Goal: Task Accomplishment & Management: Use online tool/utility

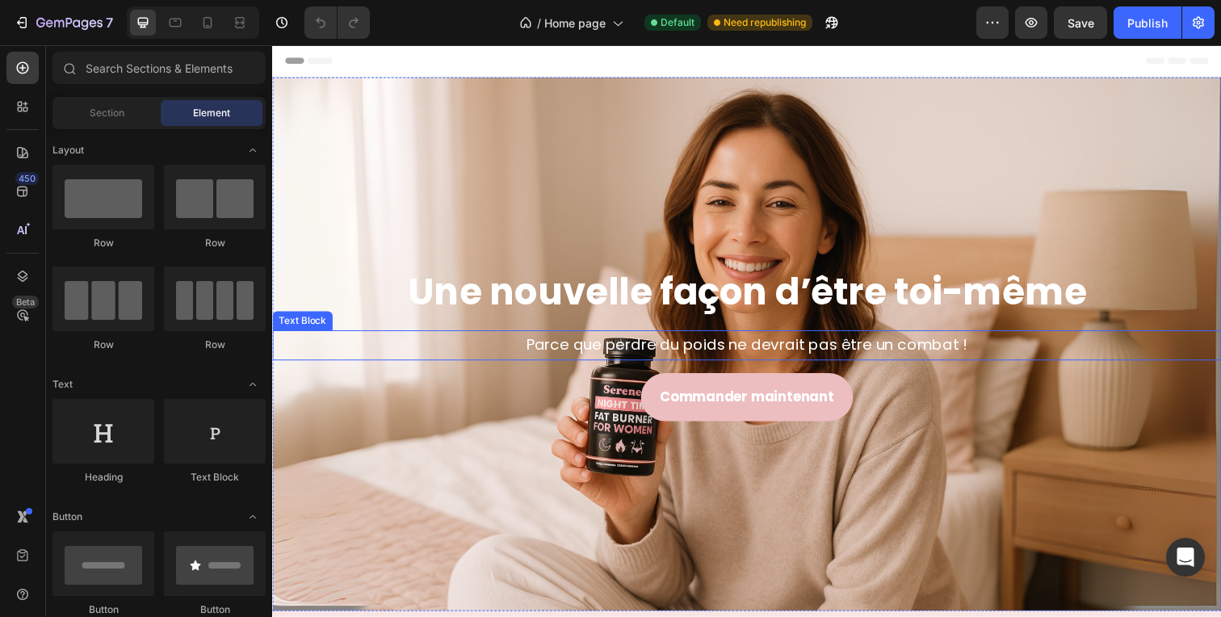
scroll to position [584, 0]
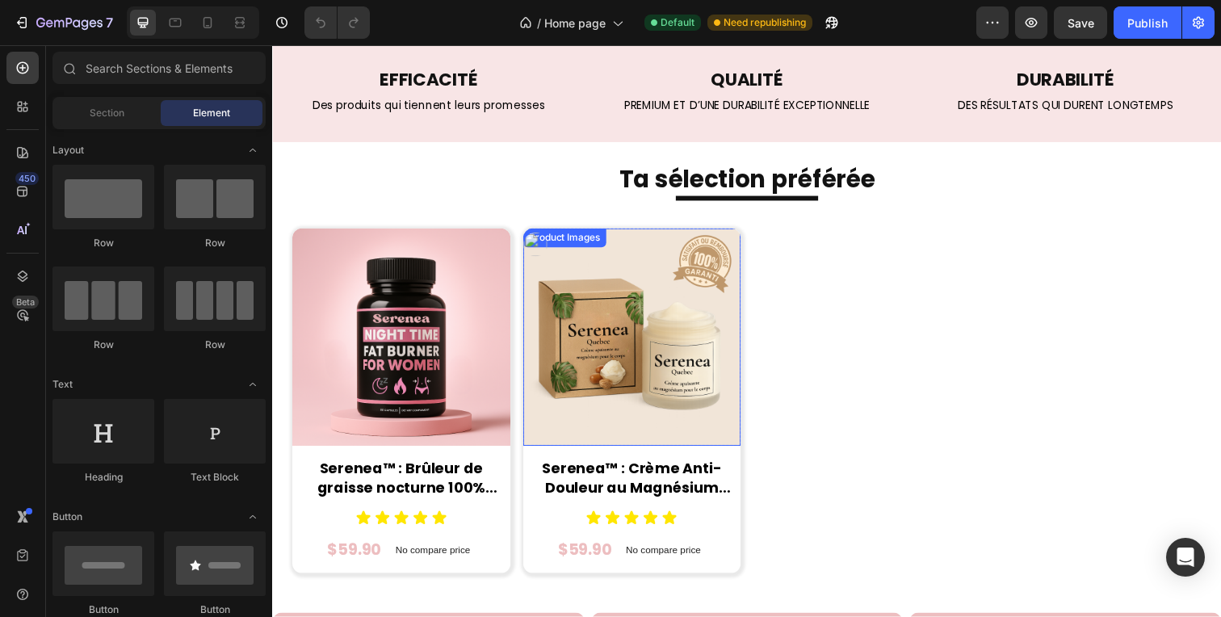
click at [515, 356] on img at bounding box center [403, 344] width 223 height 223
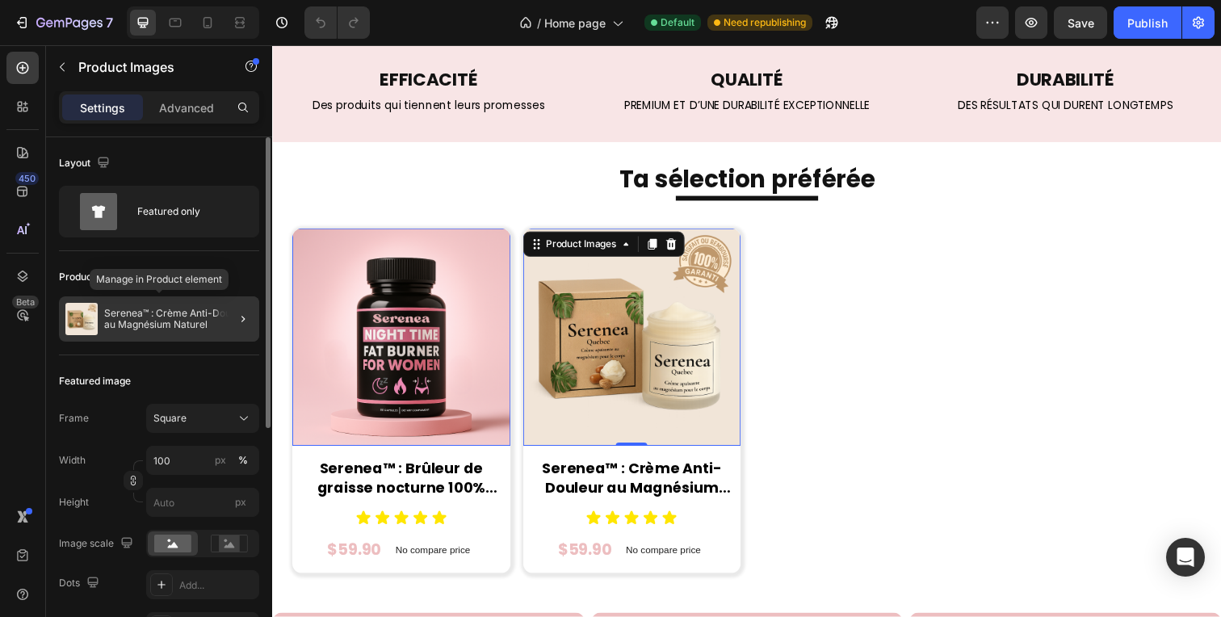
click at [209, 311] on p "Serenea™ : Crème Anti-Douleur au Magnésium Naturel" at bounding box center [178, 319] width 149 height 23
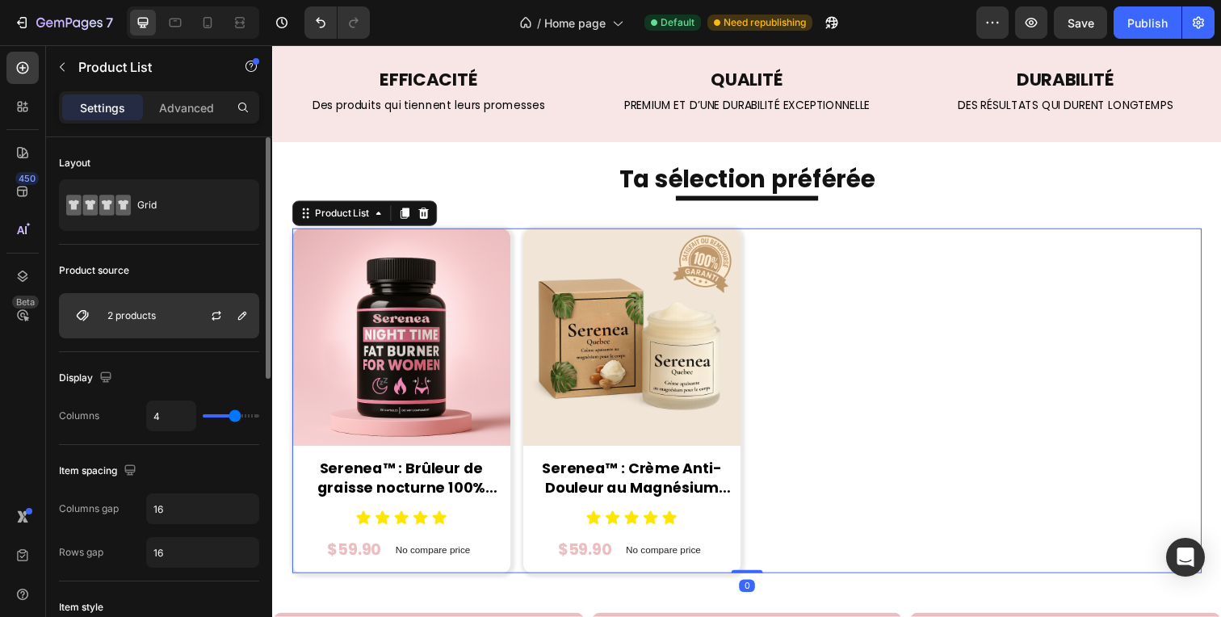
click at [153, 320] on p "2 products" at bounding box center [131, 315] width 48 height 11
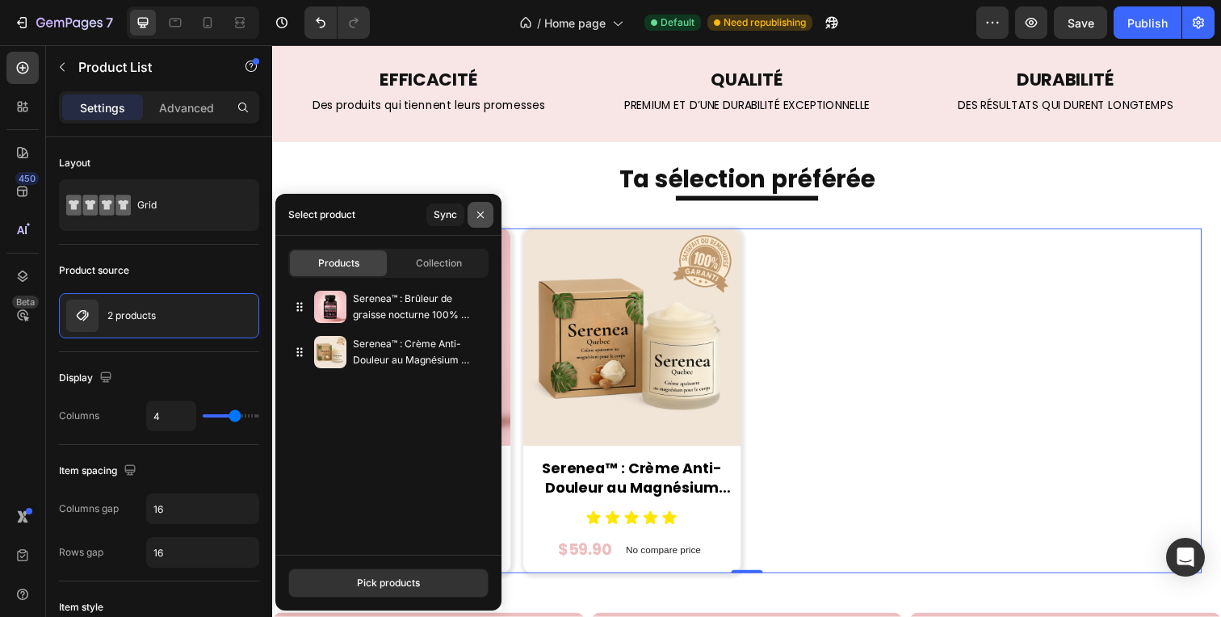
click at [482, 219] on icon "button" at bounding box center [480, 214] width 13 height 13
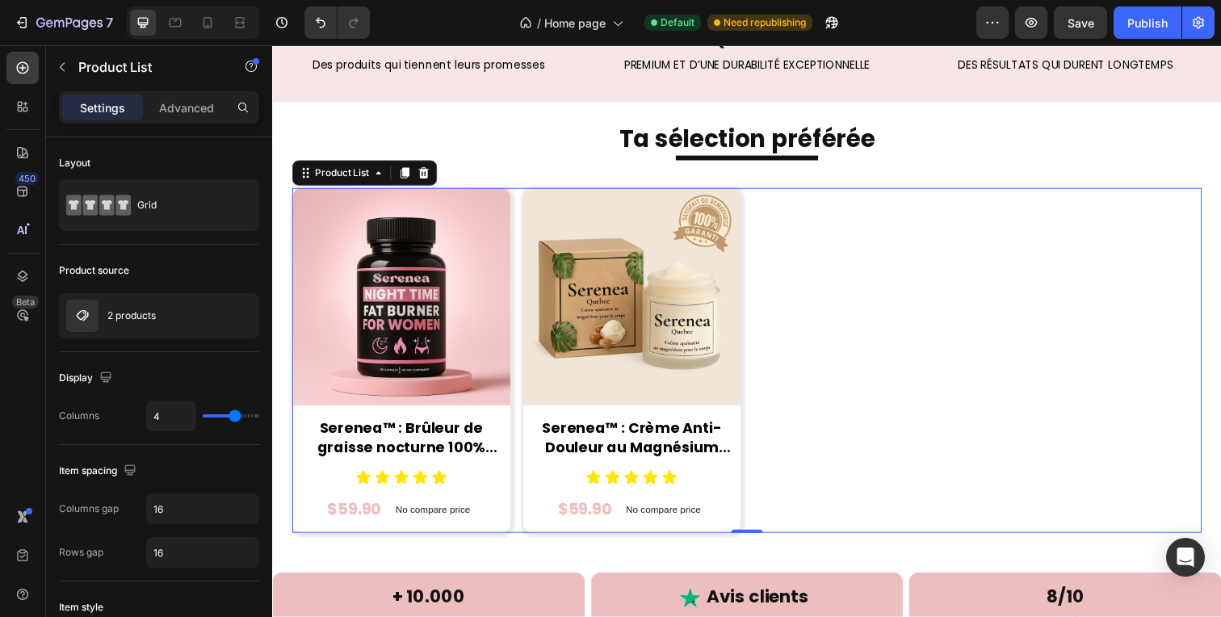
scroll to position [635, 0]
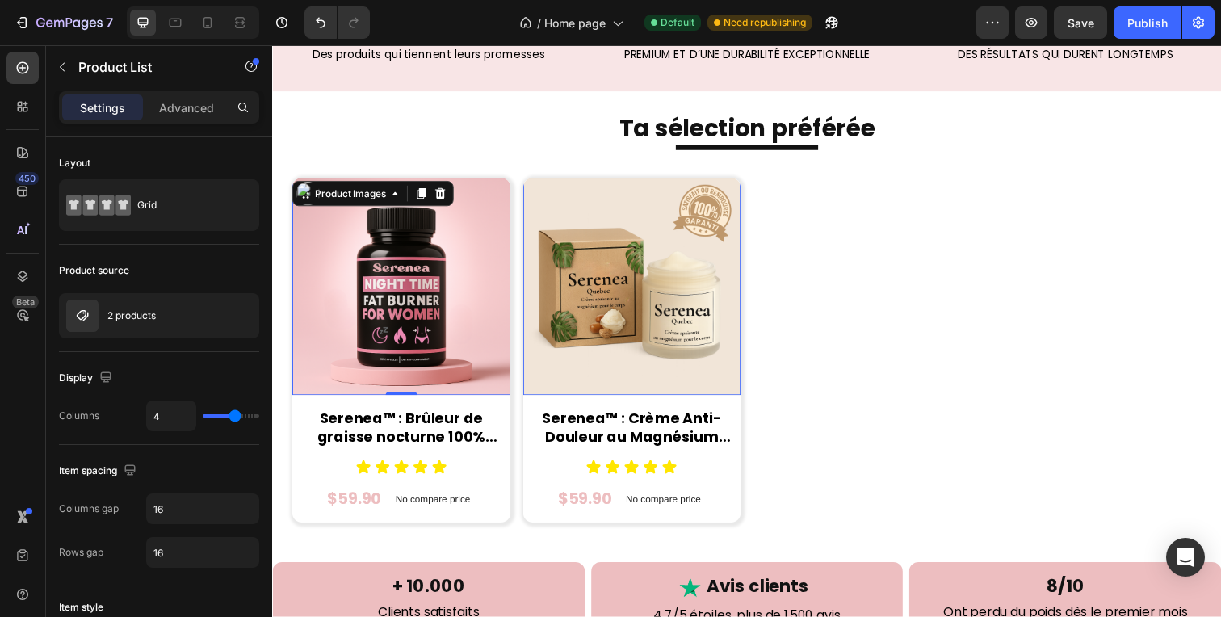
click at [388, 276] on img at bounding box center [403, 292] width 223 height 223
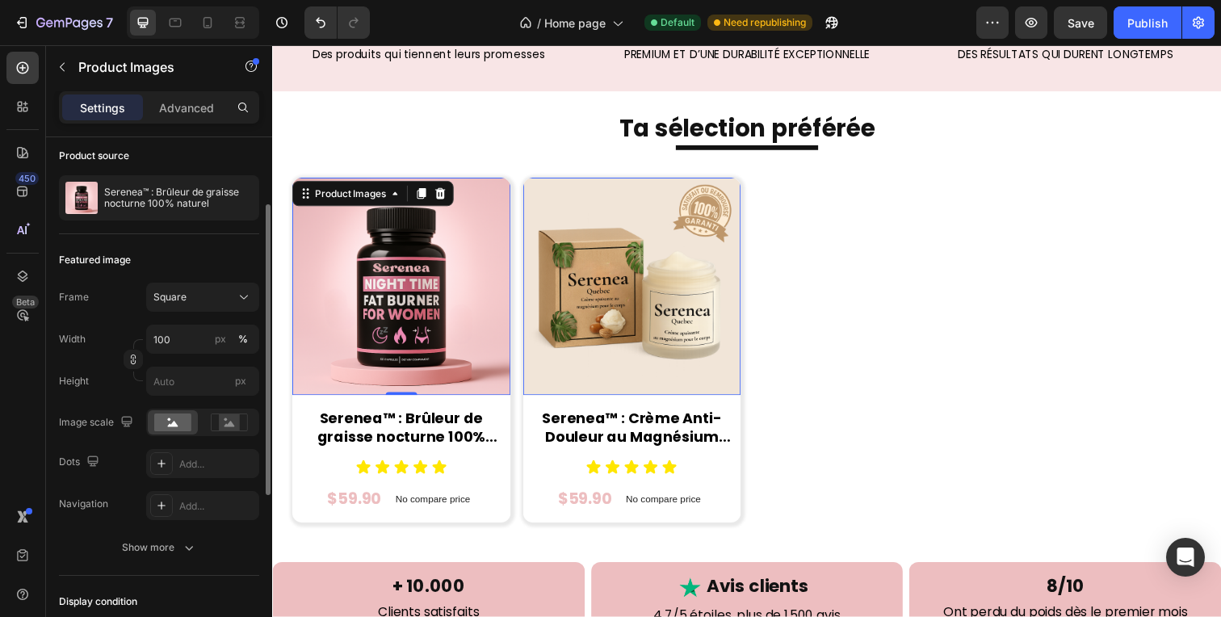
scroll to position [373, 0]
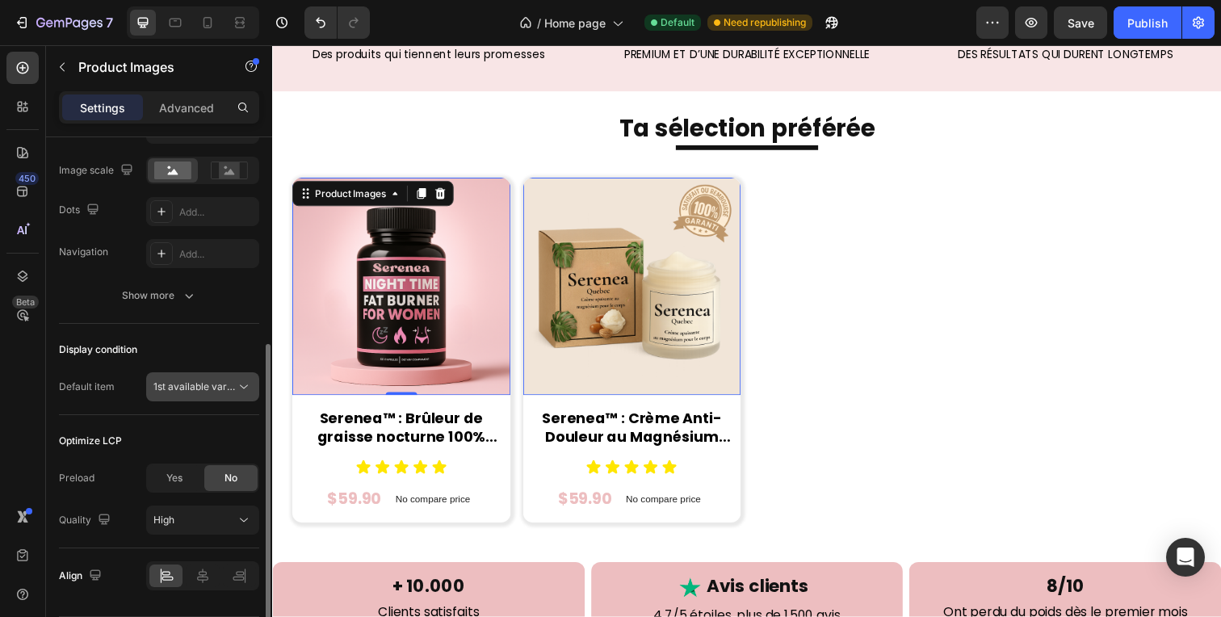
click at [224, 389] on span "1st available variant" at bounding box center [198, 386] width 90 height 12
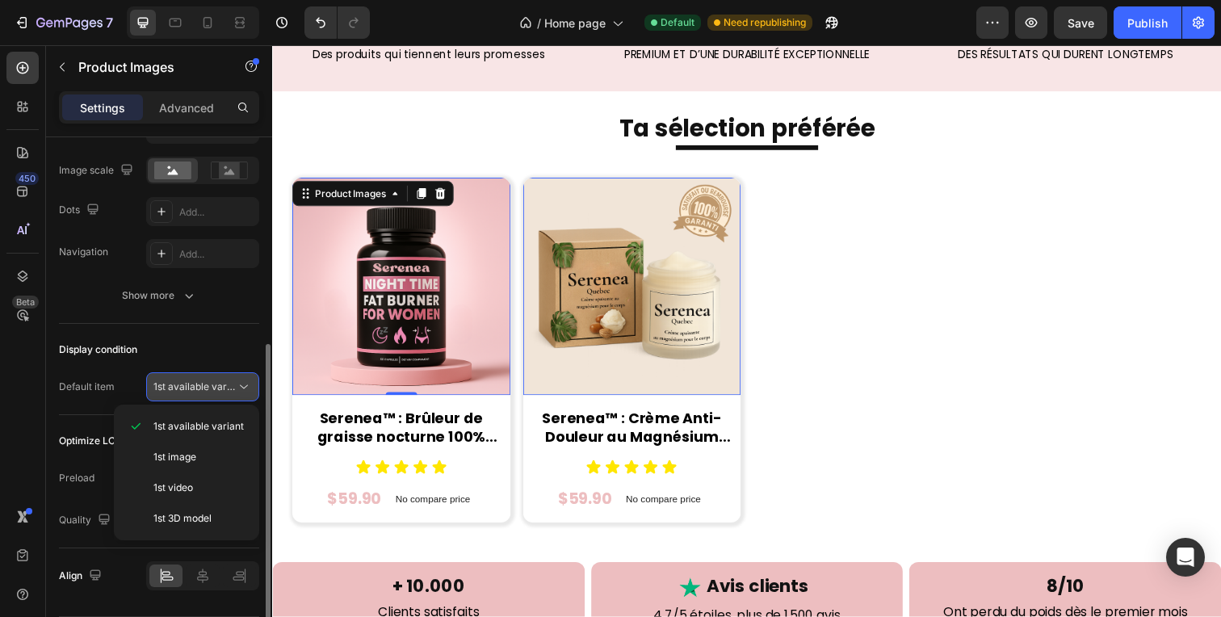
click at [224, 388] on span "1st available variant" at bounding box center [198, 386] width 90 height 12
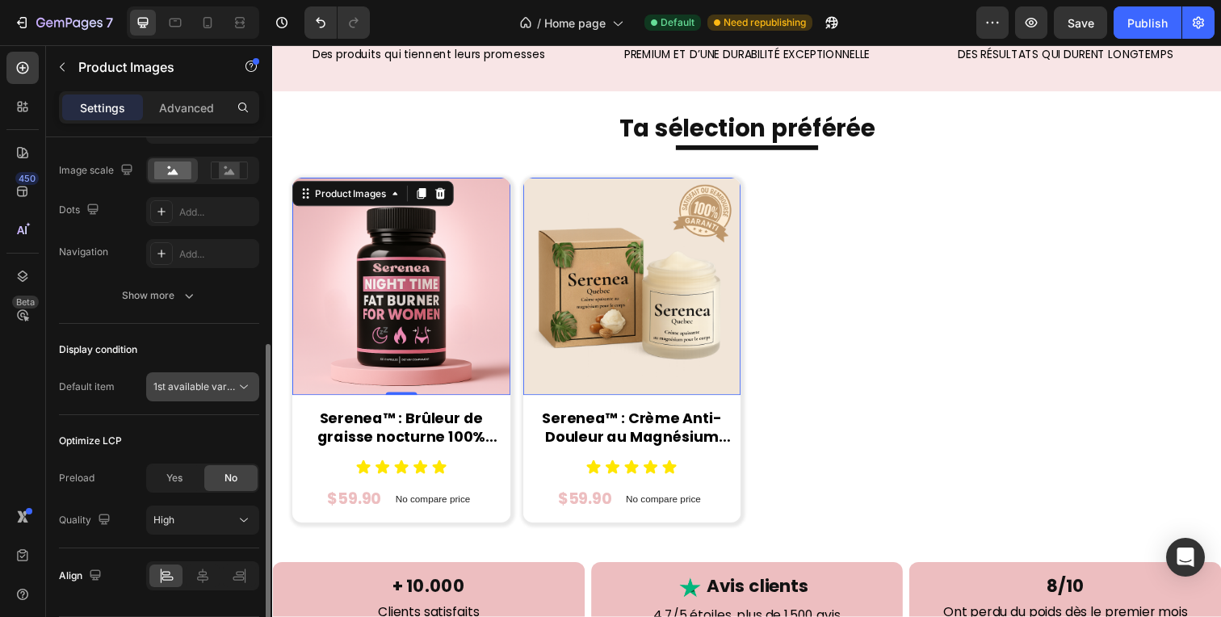
click at [224, 388] on span "1st available variant" at bounding box center [198, 386] width 90 height 12
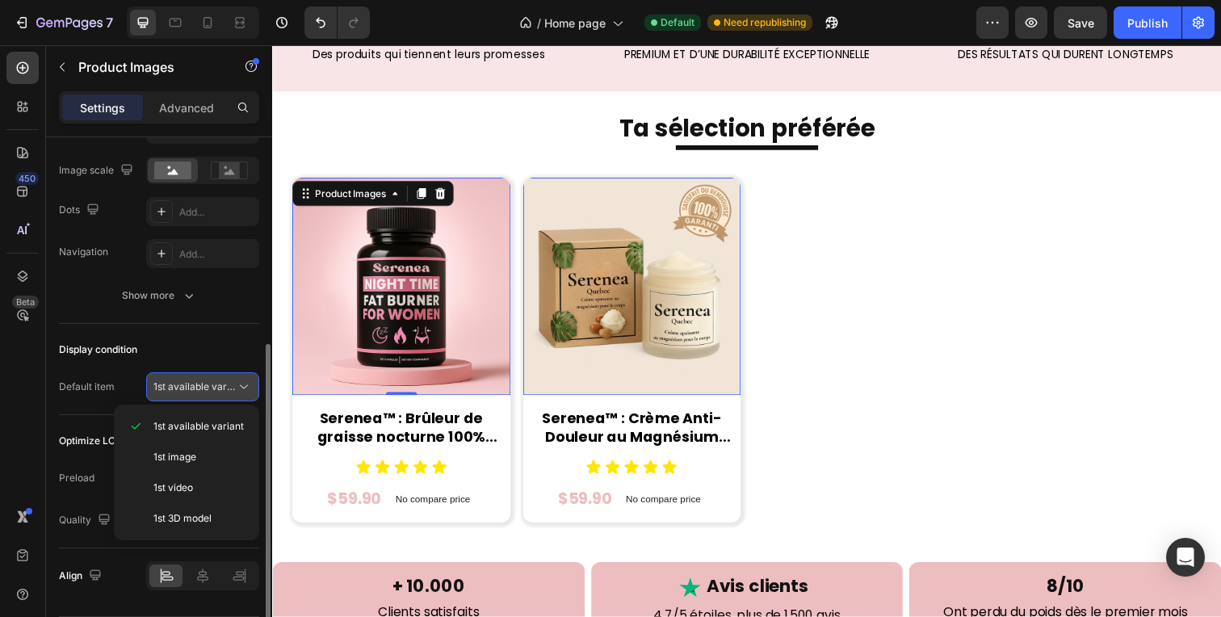
click at [224, 388] on span "1st available variant" at bounding box center [198, 386] width 90 height 12
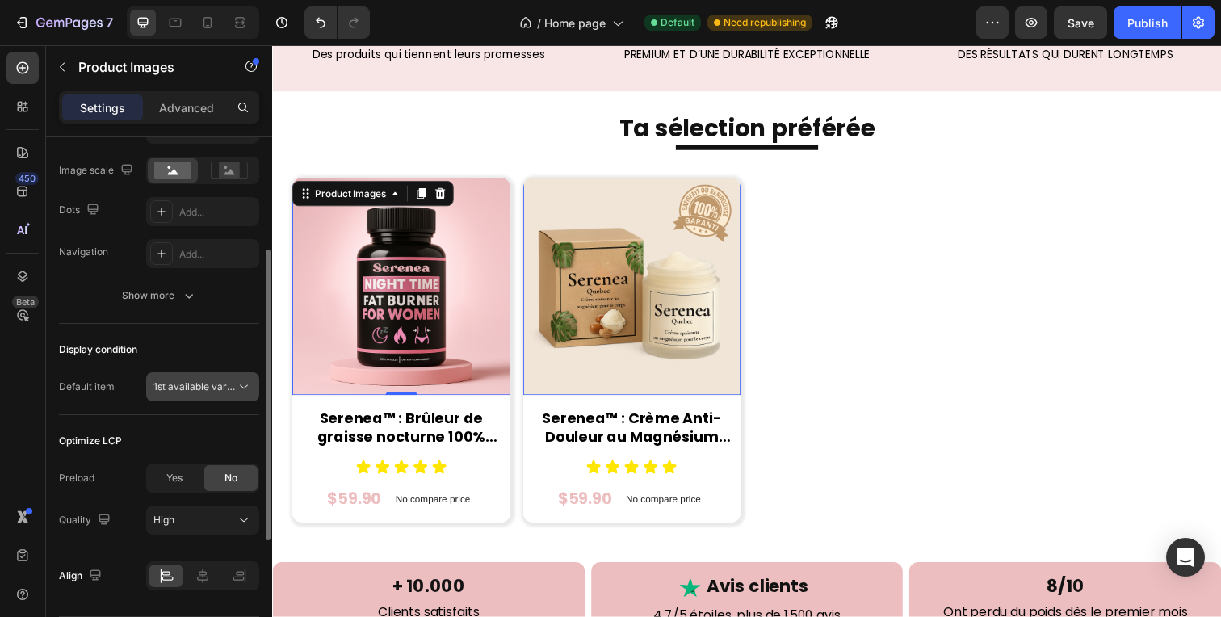
scroll to position [0, 0]
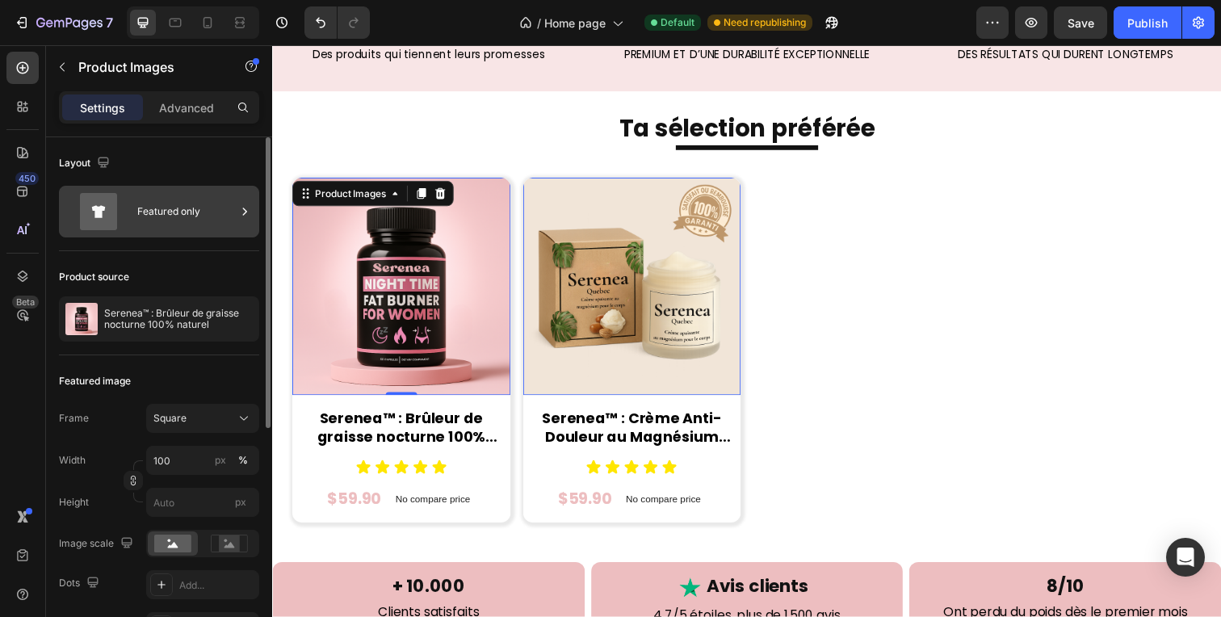
click at [204, 229] on div "Featured only" at bounding box center [186, 211] width 99 height 37
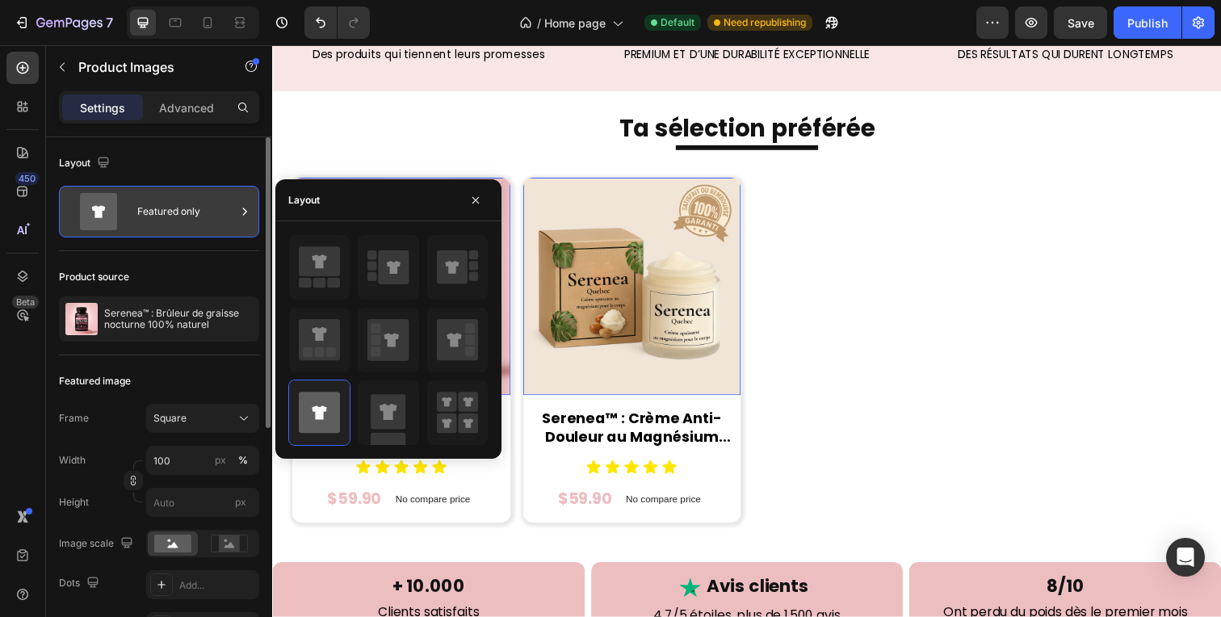
click at [204, 229] on div "Featured only" at bounding box center [186, 211] width 99 height 37
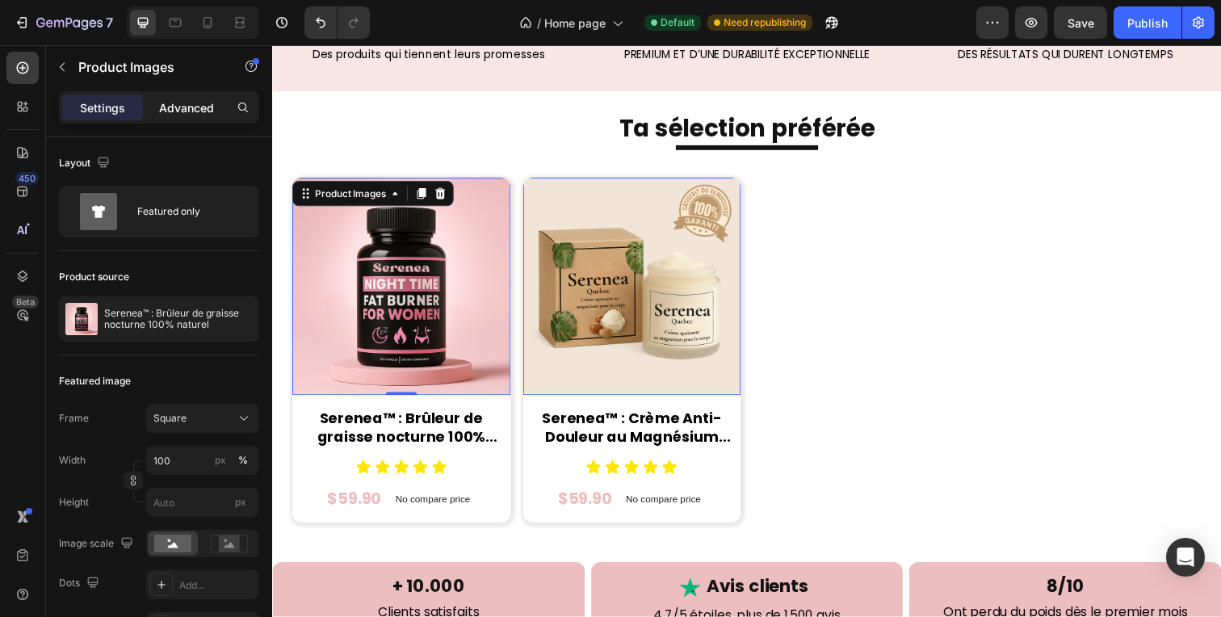
click at [191, 111] on p "Advanced" at bounding box center [186, 107] width 55 height 17
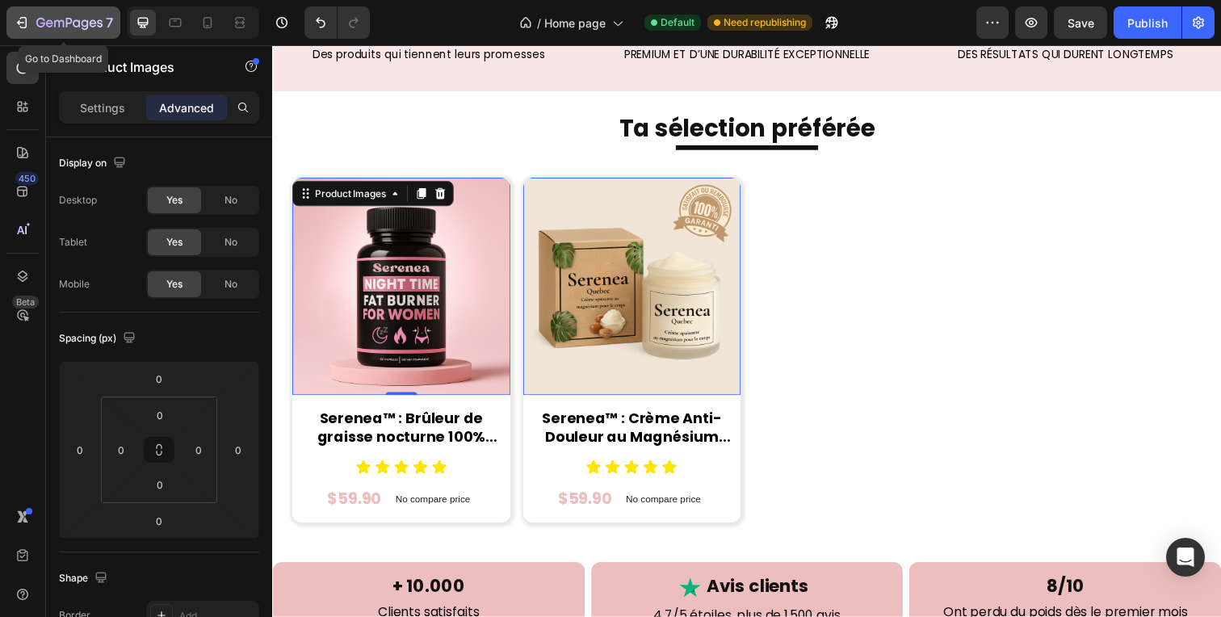
click at [52, 23] on icon "button" at bounding box center [49, 22] width 7 height 7
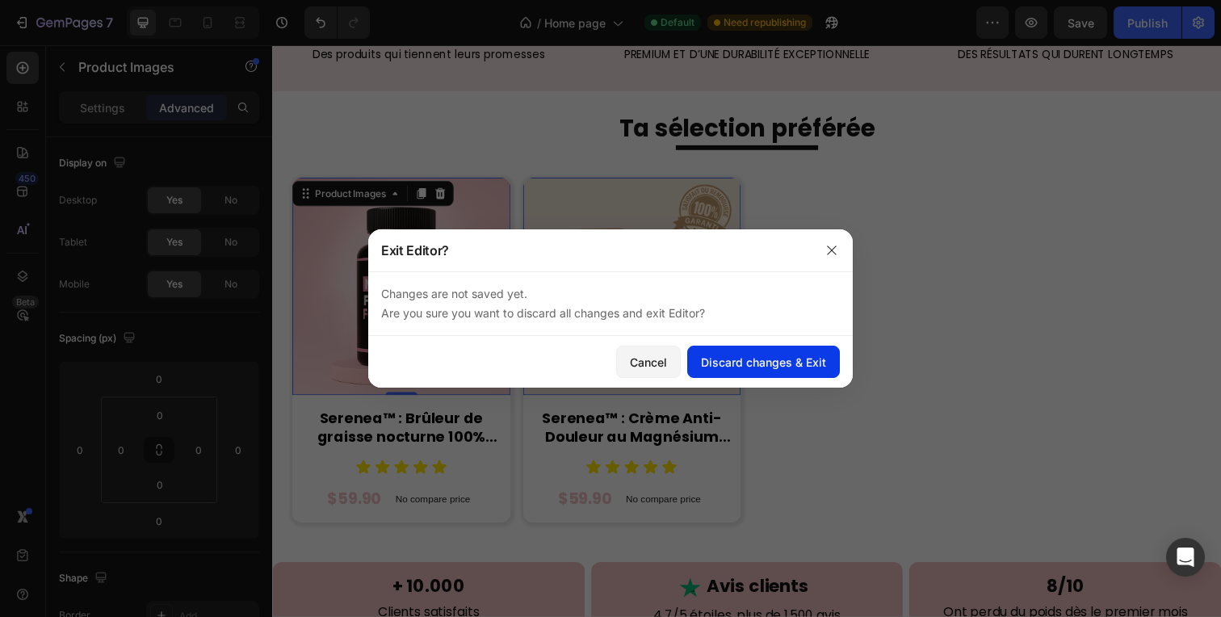
click at [733, 361] on div "Discard changes & Exit" at bounding box center [763, 362] width 125 height 17
